Goal: Register for event/course

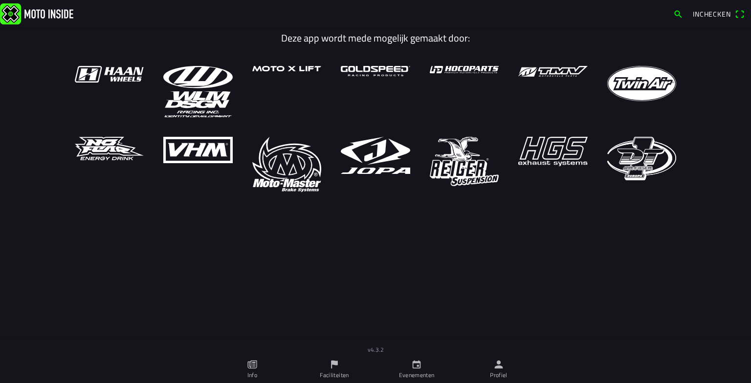
click at [491, 369] on link "Profiel" at bounding box center [498, 369] width 82 height 27
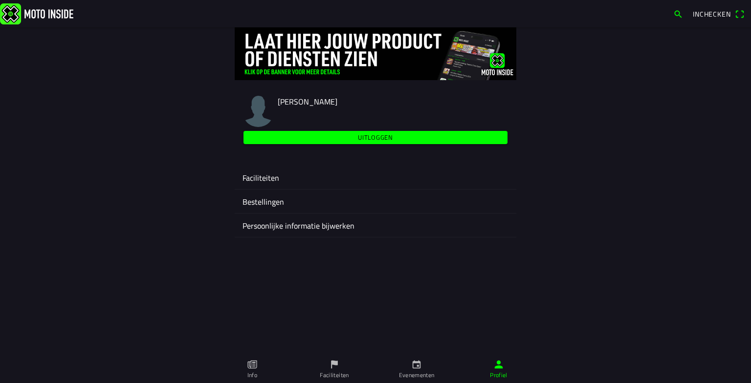
click at [259, 175] on ion-label "Faciliteiten" at bounding box center [375, 178] width 266 height 12
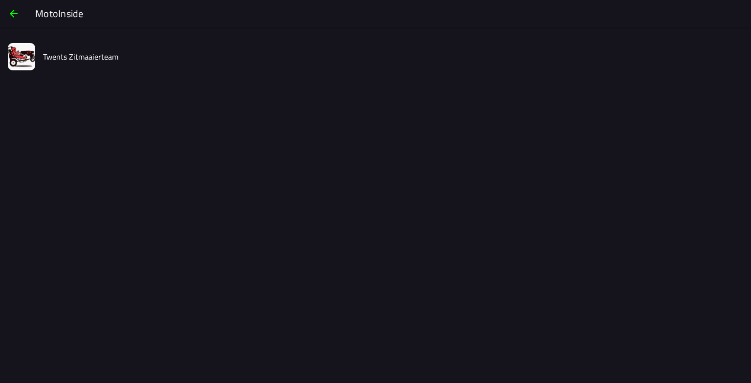
click at [0, 0] on slot "Twents Zitmaaierteam" at bounding box center [0, 0] width 0 height 0
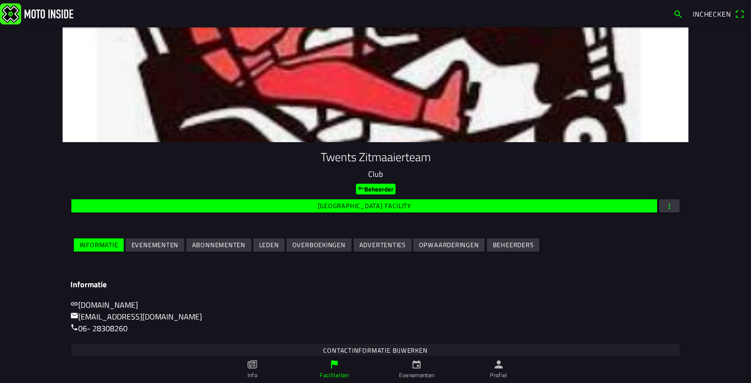
click at [0, 0] on slot "Evenementen" at bounding box center [0, 0] width 0 height 0
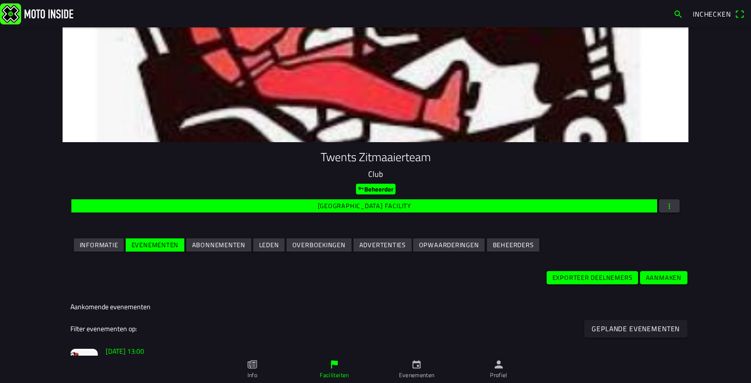
click at [0, 0] on slot "[DATE] 13:00" at bounding box center [0, 0] width 0 height 0
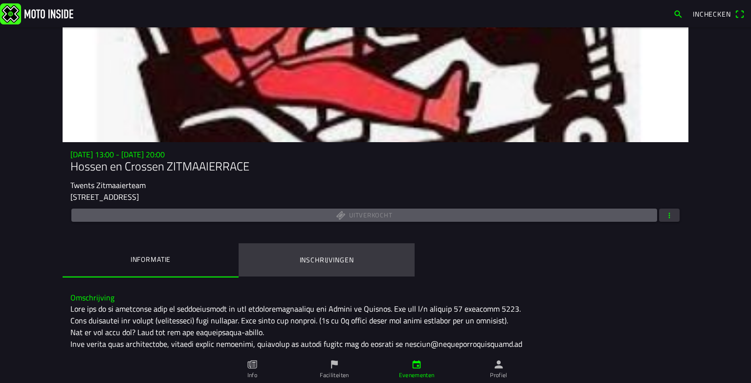
click at [332, 260] on ion-label "Inschrijvingen" at bounding box center [327, 260] width 54 height 11
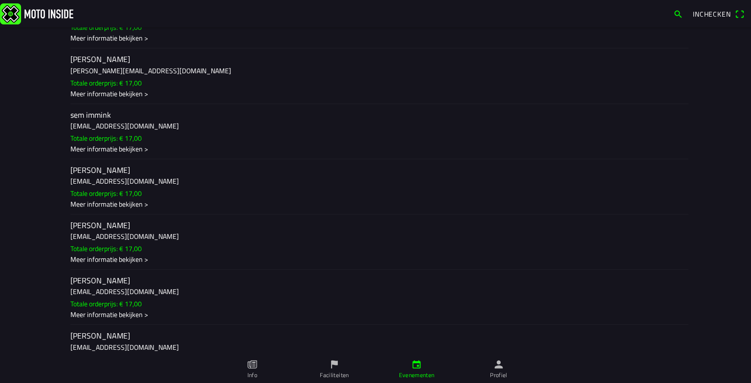
scroll to position [2095, 0]
